Goal: Find specific page/section: Find specific page/section

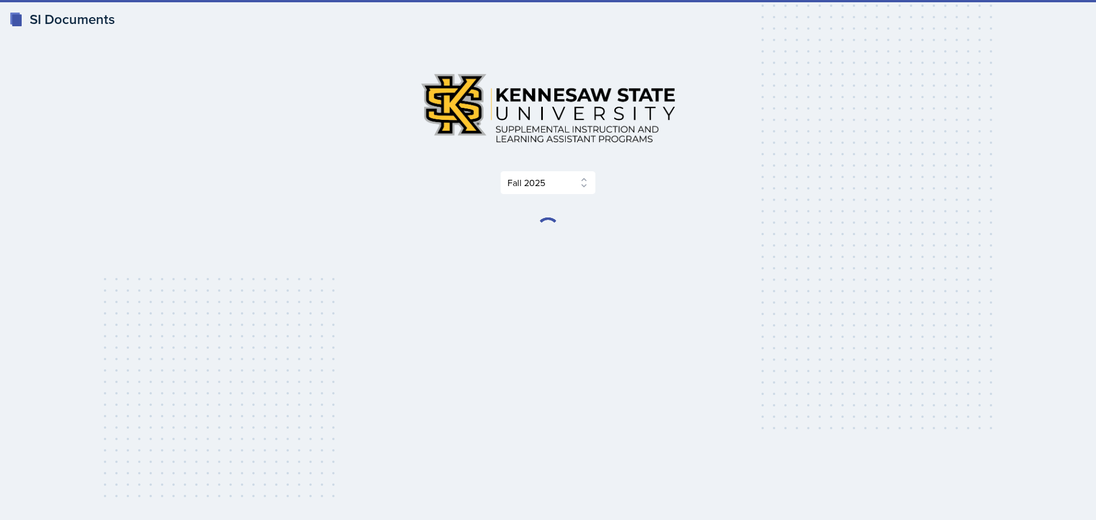
select select "2bed604d-1099-4043-b1bc-2365e8740244"
